Goal: Task Accomplishment & Management: Manage account settings

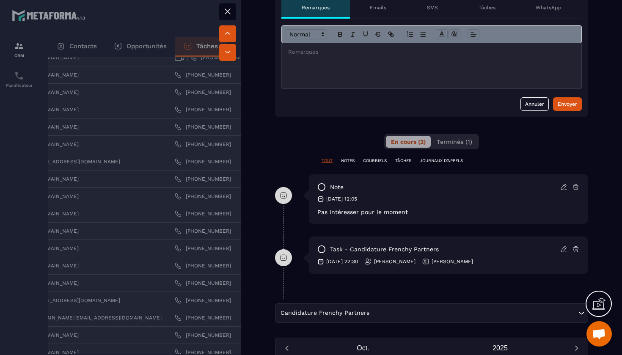
scroll to position [352, 0]
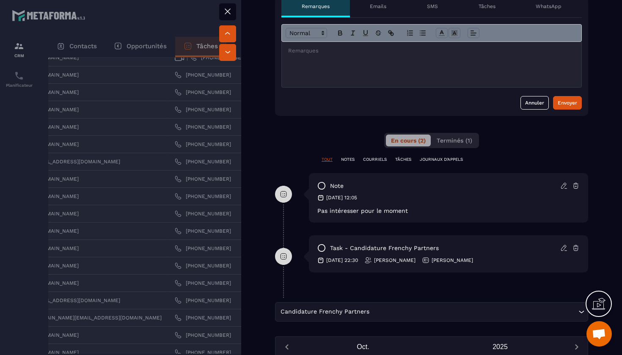
click at [577, 184] on icon at bounding box center [576, 186] width 8 height 8
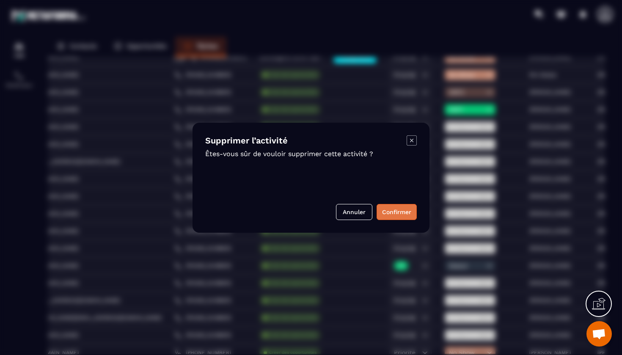
click at [398, 212] on button "Confirmer" at bounding box center [397, 212] width 40 height 16
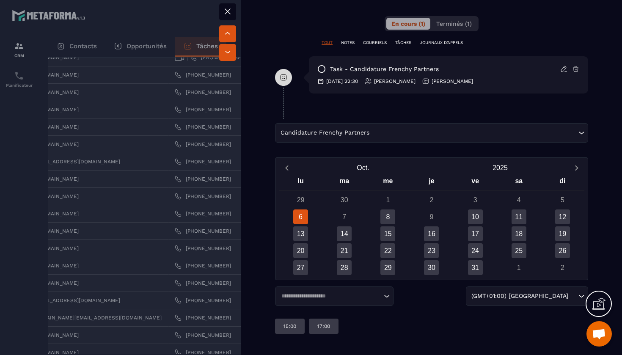
scroll to position [469, 0]
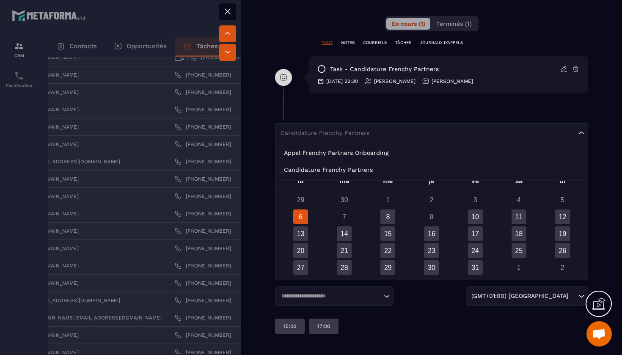
click at [562, 127] on div "Candidature Frenchy Partners Loading..." at bounding box center [431, 132] width 313 height 19
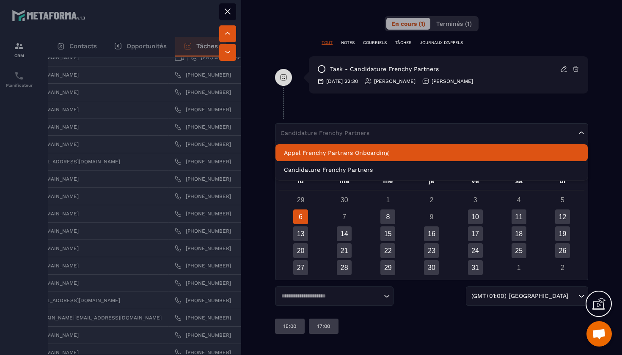
click at [496, 157] on p "Appel Frenchy Partners Onboarding" at bounding box center [431, 153] width 295 height 8
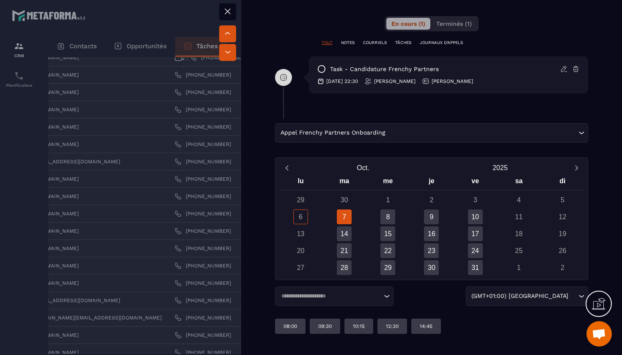
click at [341, 221] on div "7" at bounding box center [344, 216] width 15 height 15
click at [395, 213] on div "8" at bounding box center [387, 216] width 15 height 15
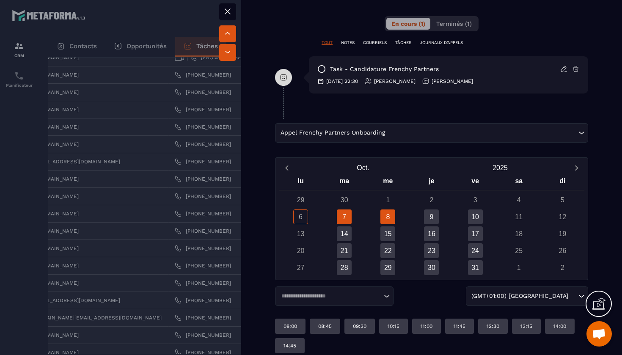
click at [346, 218] on div "7" at bounding box center [344, 216] width 15 height 15
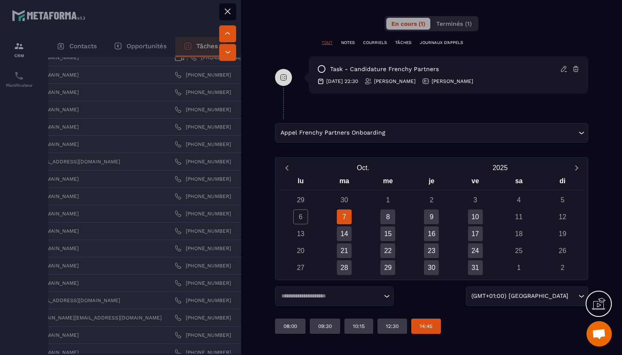
click at [435, 325] on div "14:45" at bounding box center [426, 326] width 30 height 15
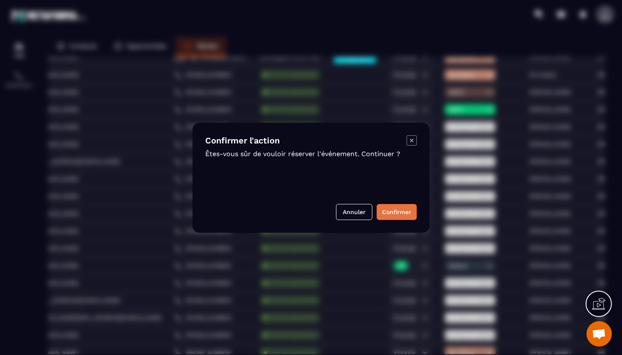
click at [390, 213] on button "Confirmer" at bounding box center [397, 212] width 40 height 16
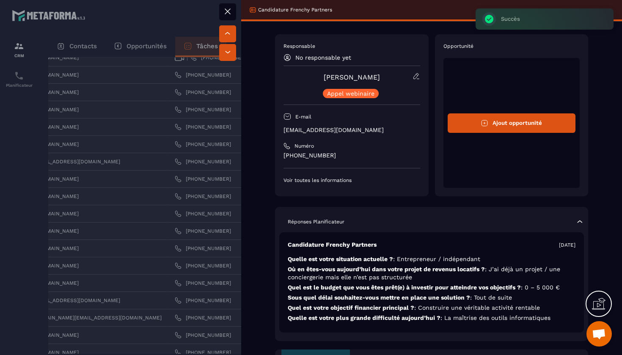
scroll to position [0, 0]
click at [229, 14] on icon at bounding box center [228, 11] width 10 height 10
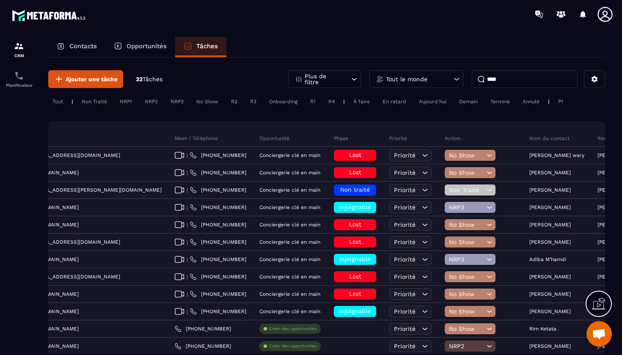
click at [507, 80] on input "****" at bounding box center [525, 79] width 106 height 18
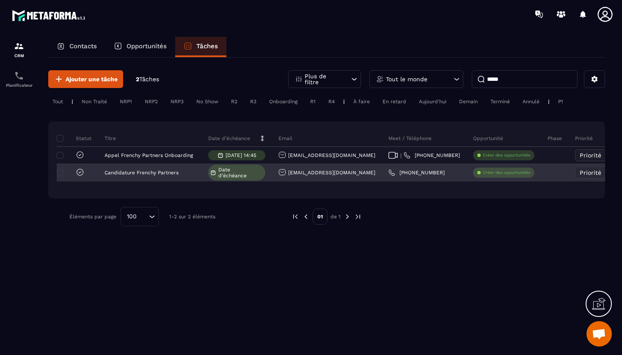
type input "*****"
click at [240, 177] on span "Date d’échéance" at bounding box center [240, 173] width 45 height 12
